Goal: Information Seeking & Learning: Understand process/instructions

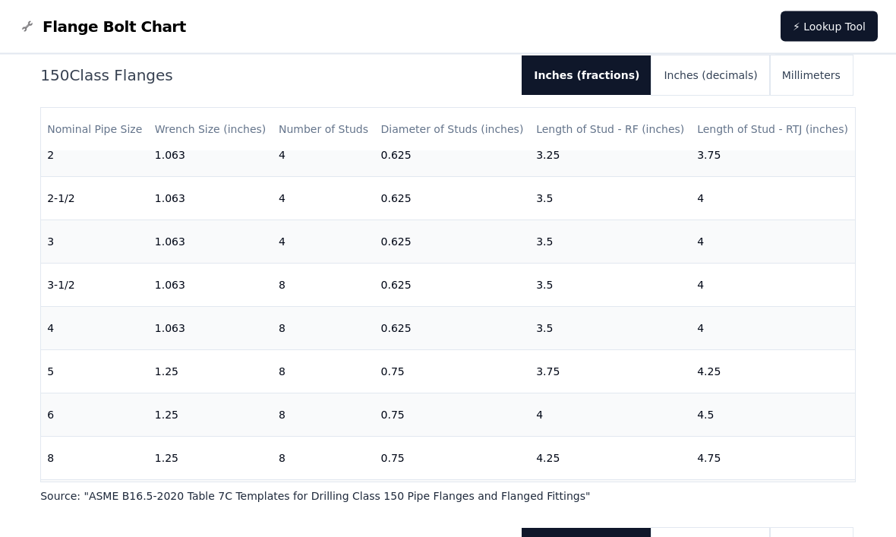
scroll to position [236, 0]
click at [730, 70] on button "Inches (decimals)" at bounding box center [710, 75] width 118 height 39
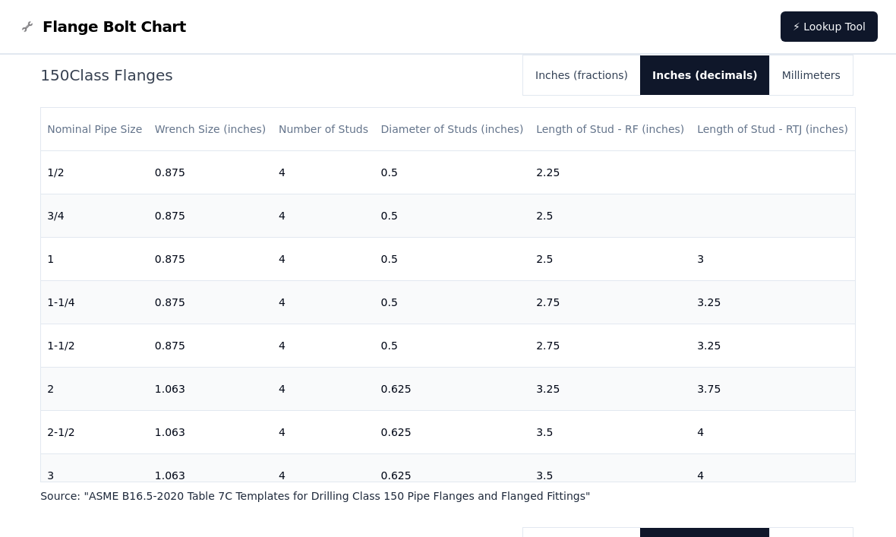
scroll to position [0, 0]
click at [615, 74] on button "Inches (fractions)" at bounding box center [581, 74] width 117 height 39
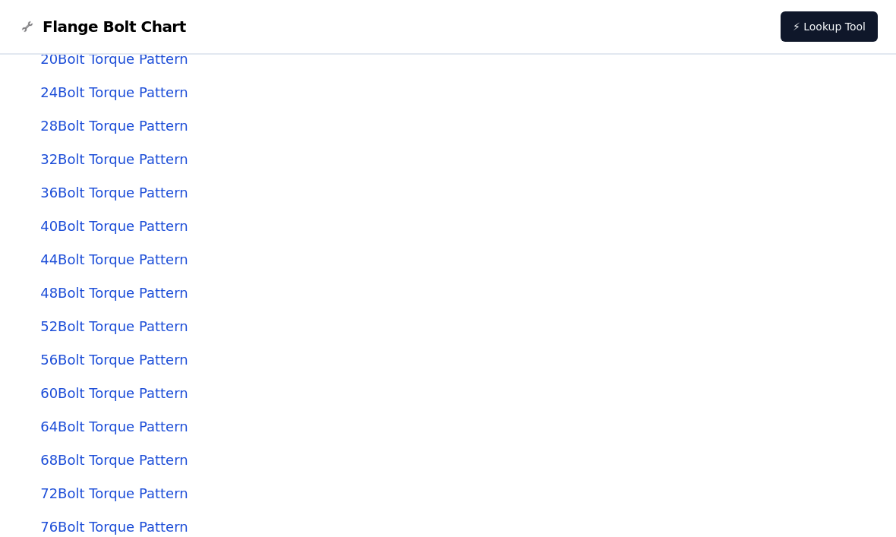
scroll to position [4040, 0]
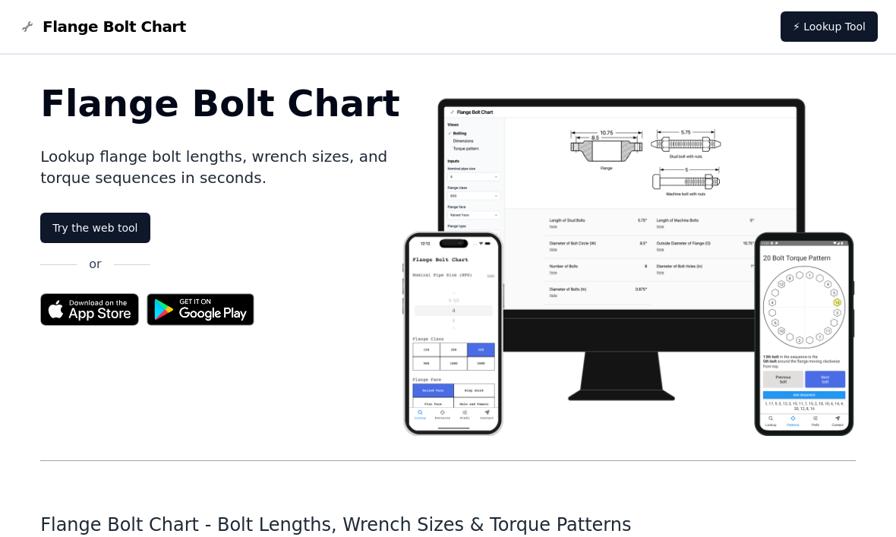
scroll to position [4091, 0]
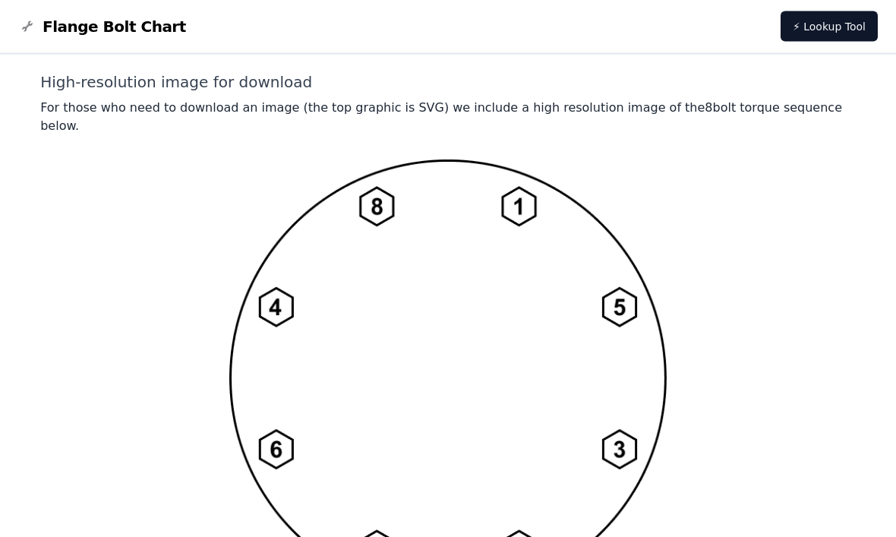
scroll to position [1211, 0]
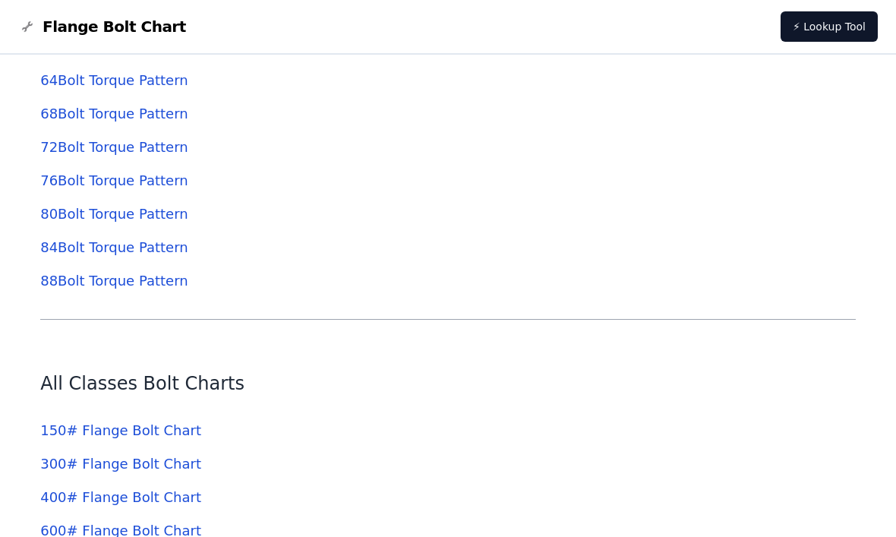
scroll to position [4400, 0]
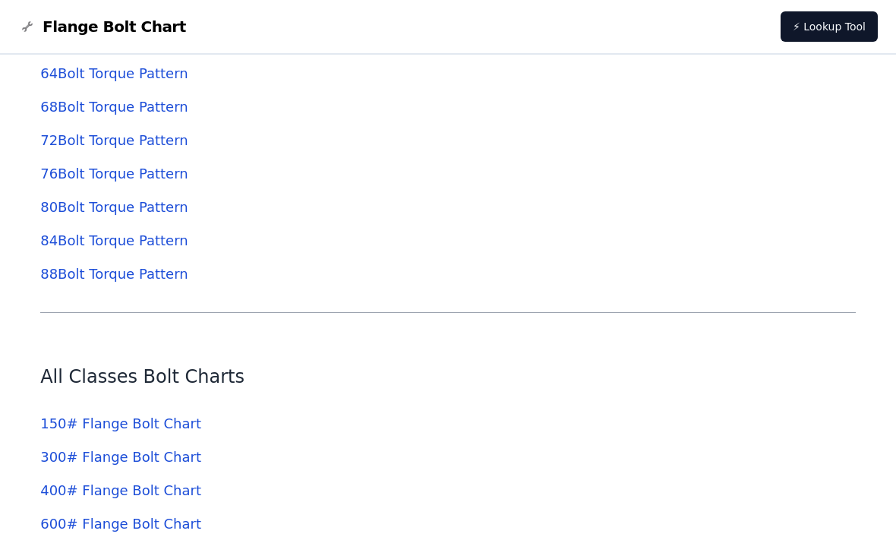
click at [170, 282] on link "88 Bolt Torque Pattern" at bounding box center [113, 274] width 147 height 16
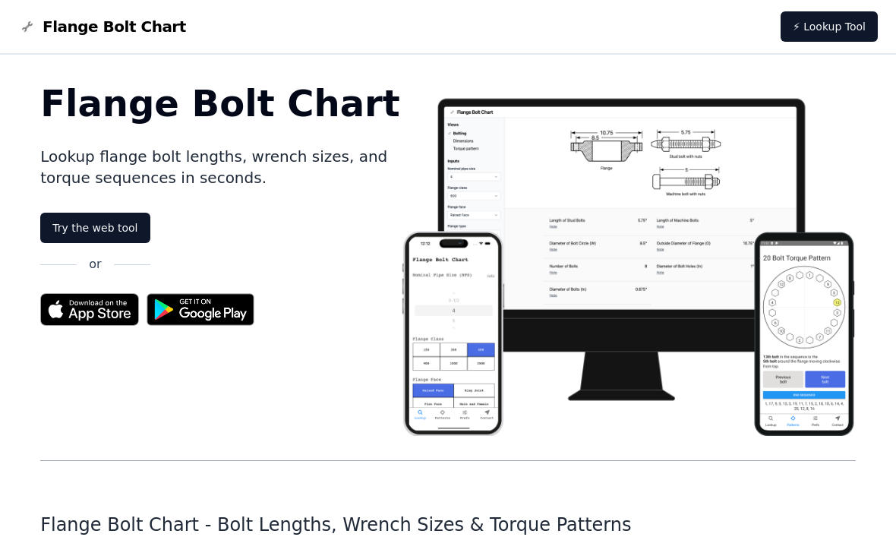
scroll to position [4451, 0]
